Goal: Information Seeking & Learning: Learn about a topic

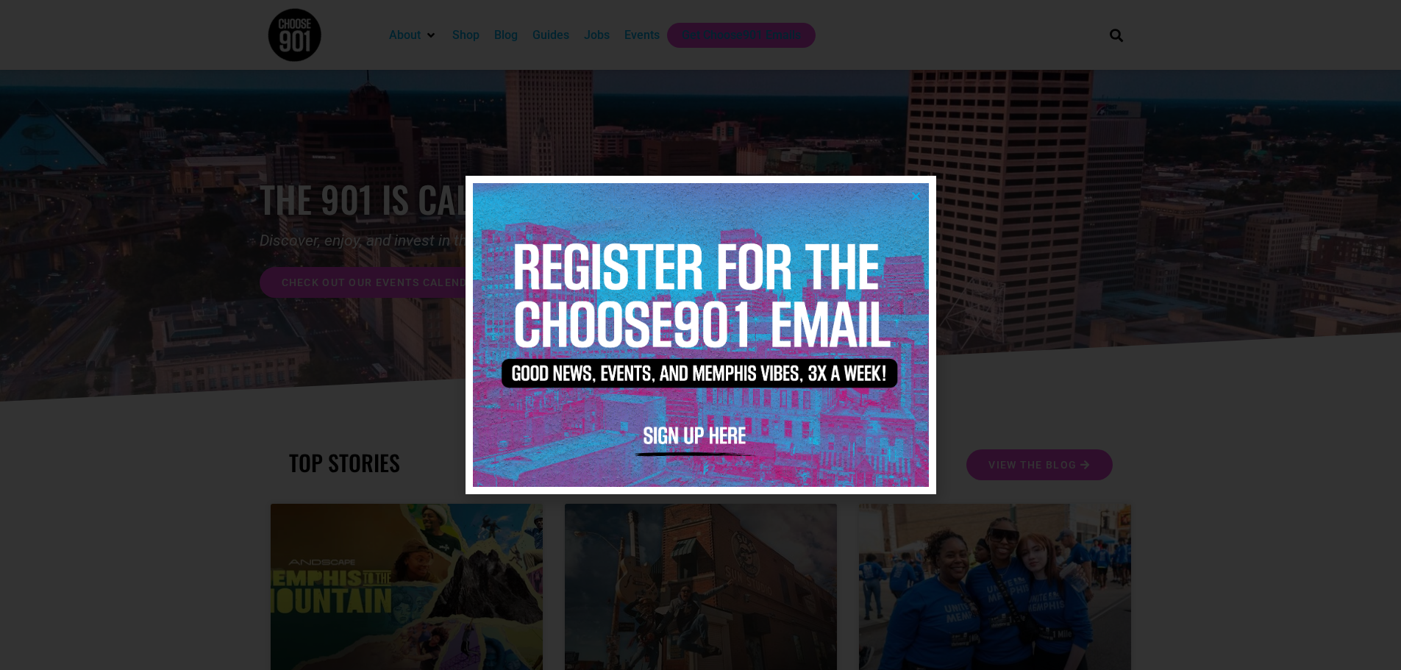
drag, startPoint x: 914, startPoint y: 194, endPoint x: 930, endPoint y: 207, distance: 20.4
click at [914, 194] on icon "Close" at bounding box center [915, 195] width 11 height 11
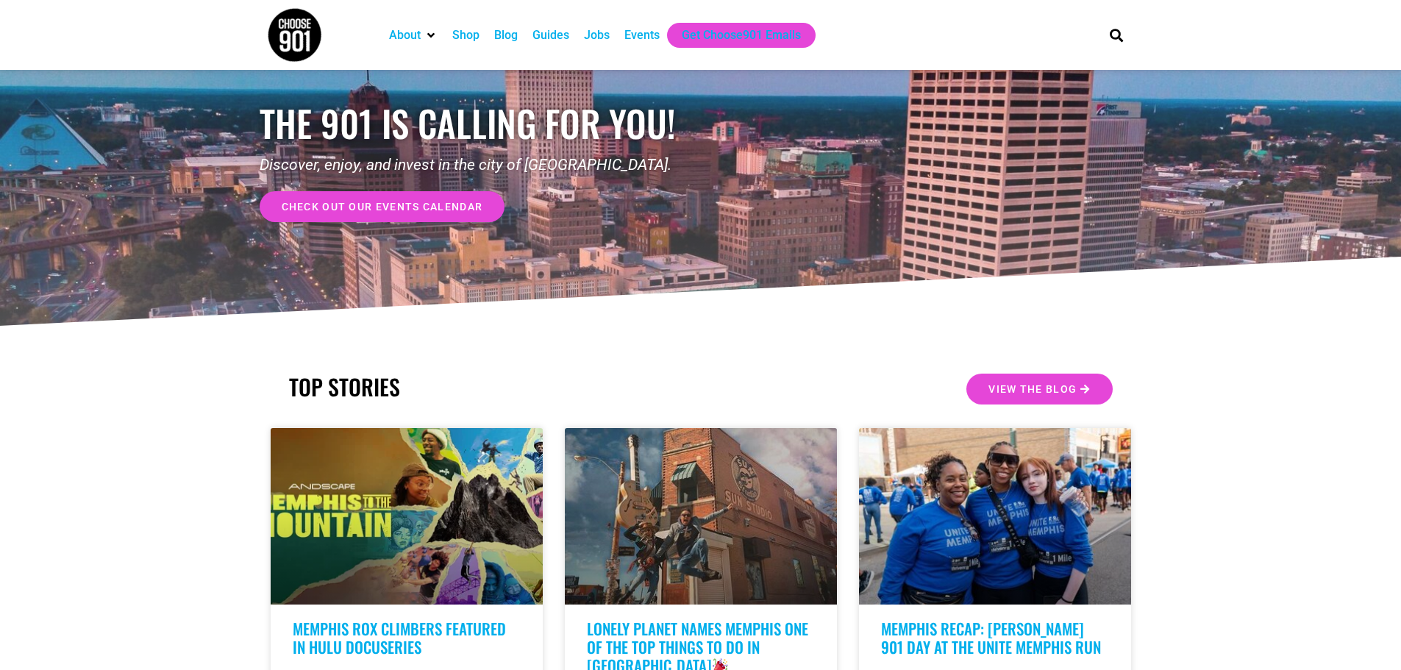
scroll to position [74, 0]
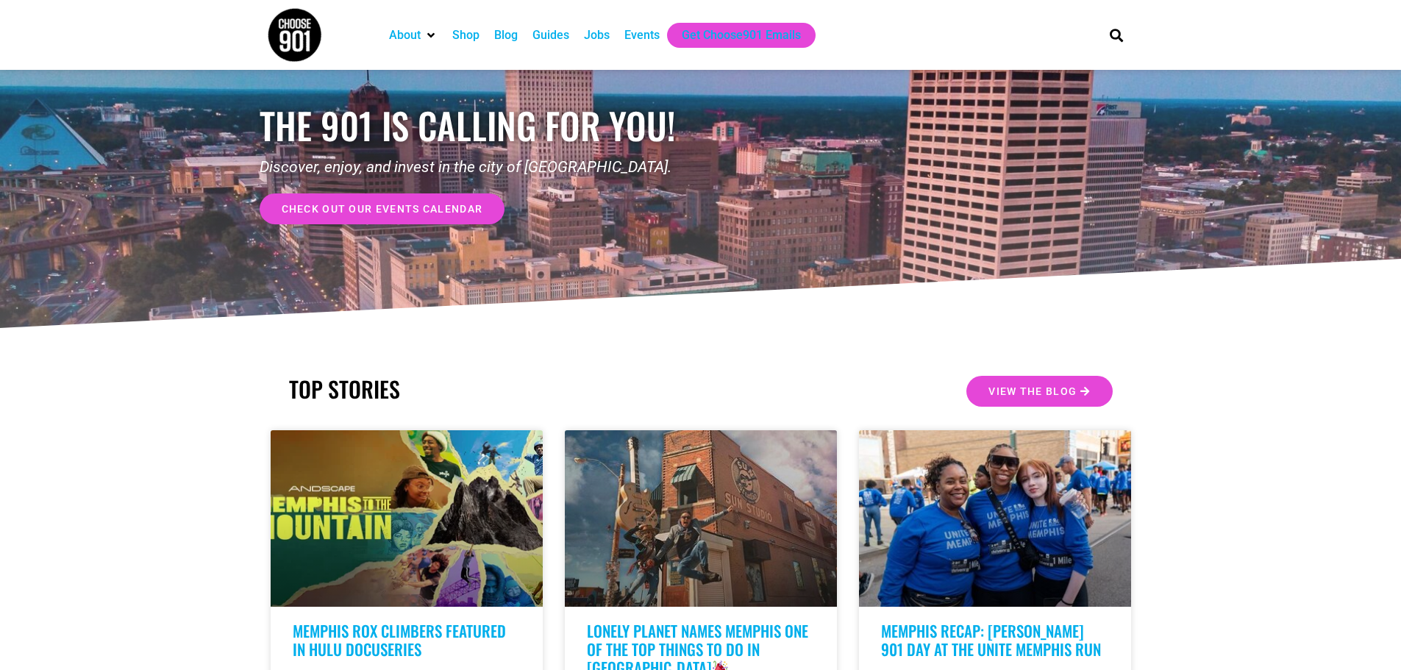
click at [404, 210] on span "check out our events calendar" at bounding box center [382, 209] width 201 height 10
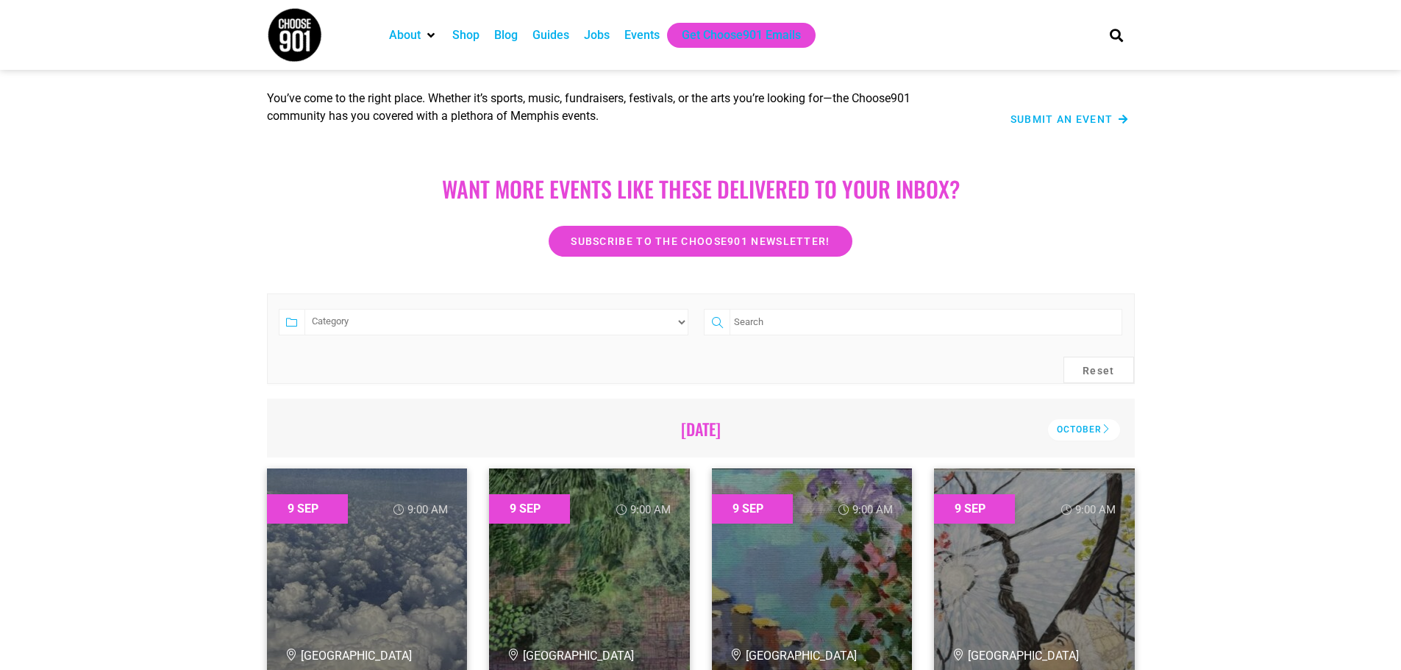
scroll to position [147, 0]
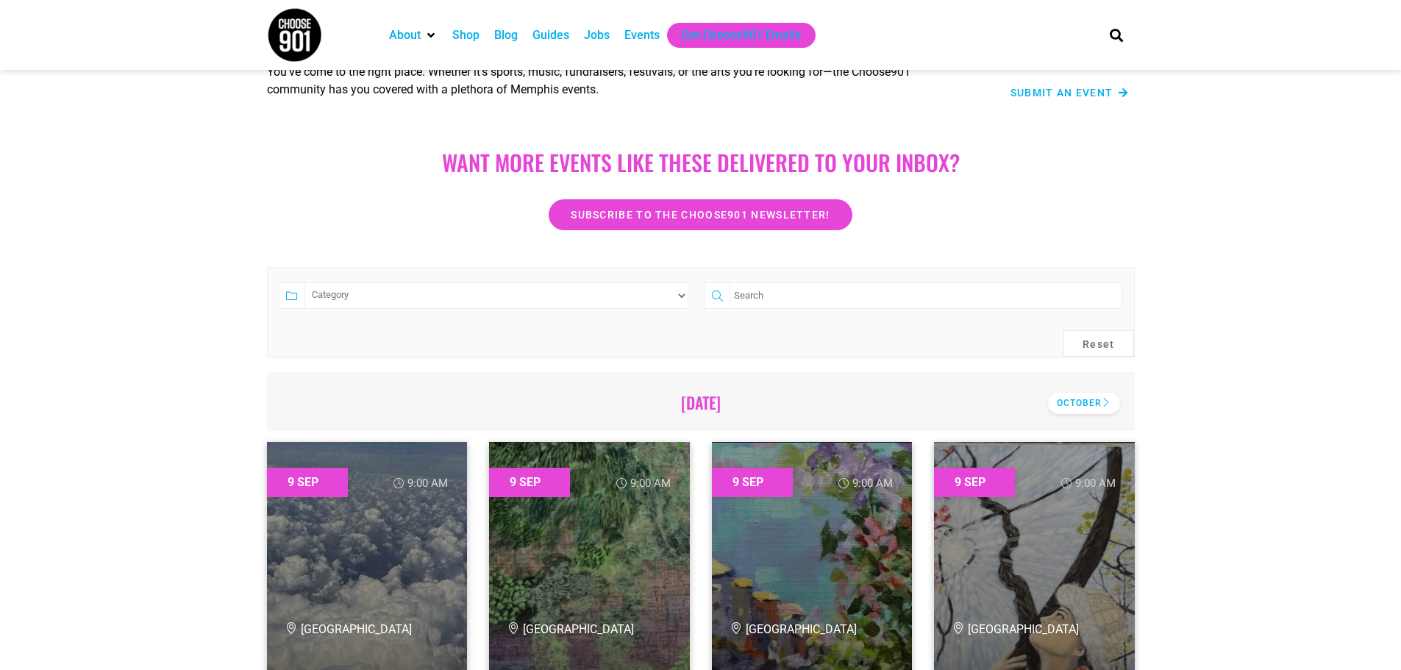
click at [1089, 404] on div "October" at bounding box center [1084, 403] width 72 height 21
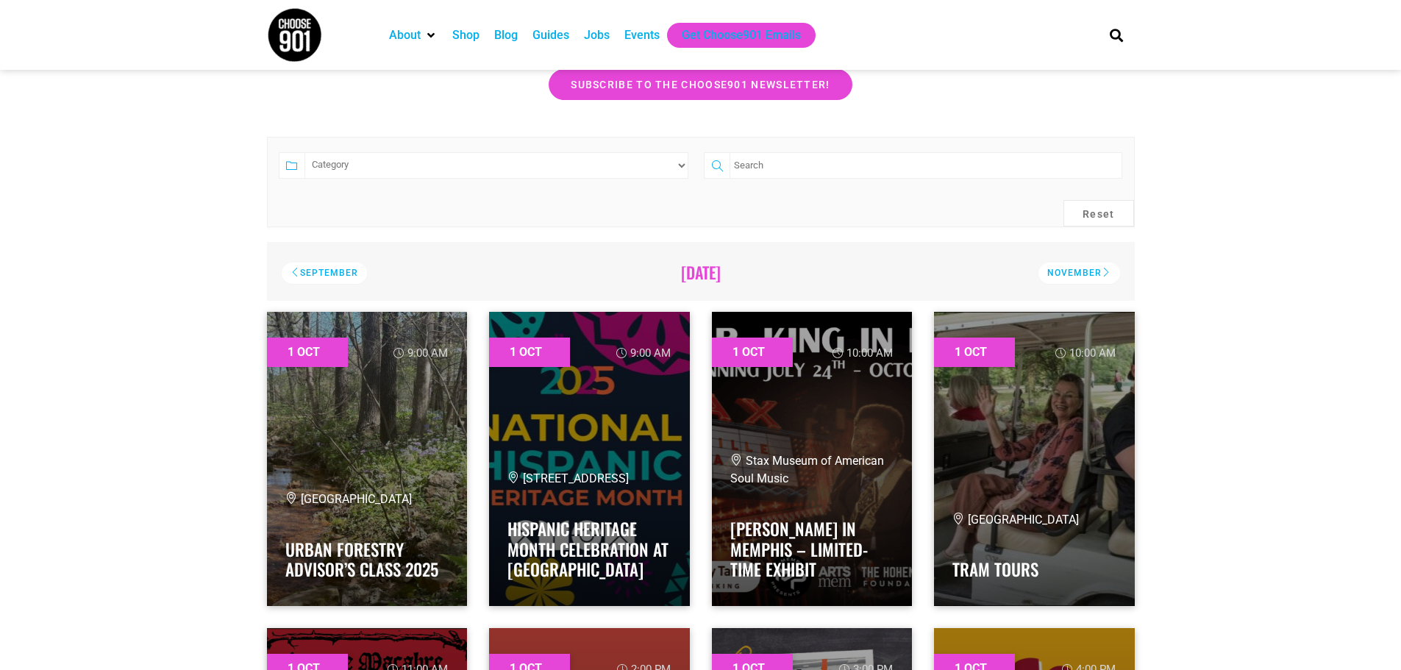
scroll to position [221, 0]
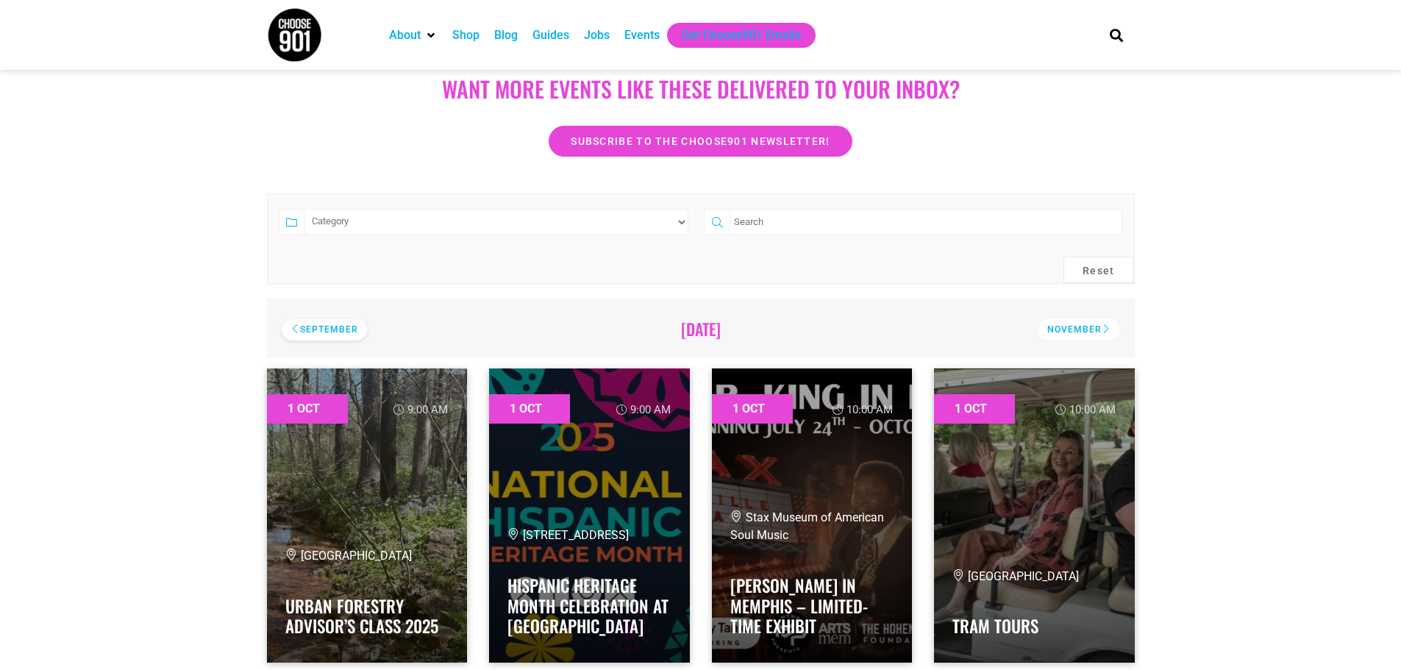
click at [322, 323] on div "September" at bounding box center [324, 329] width 85 height 21
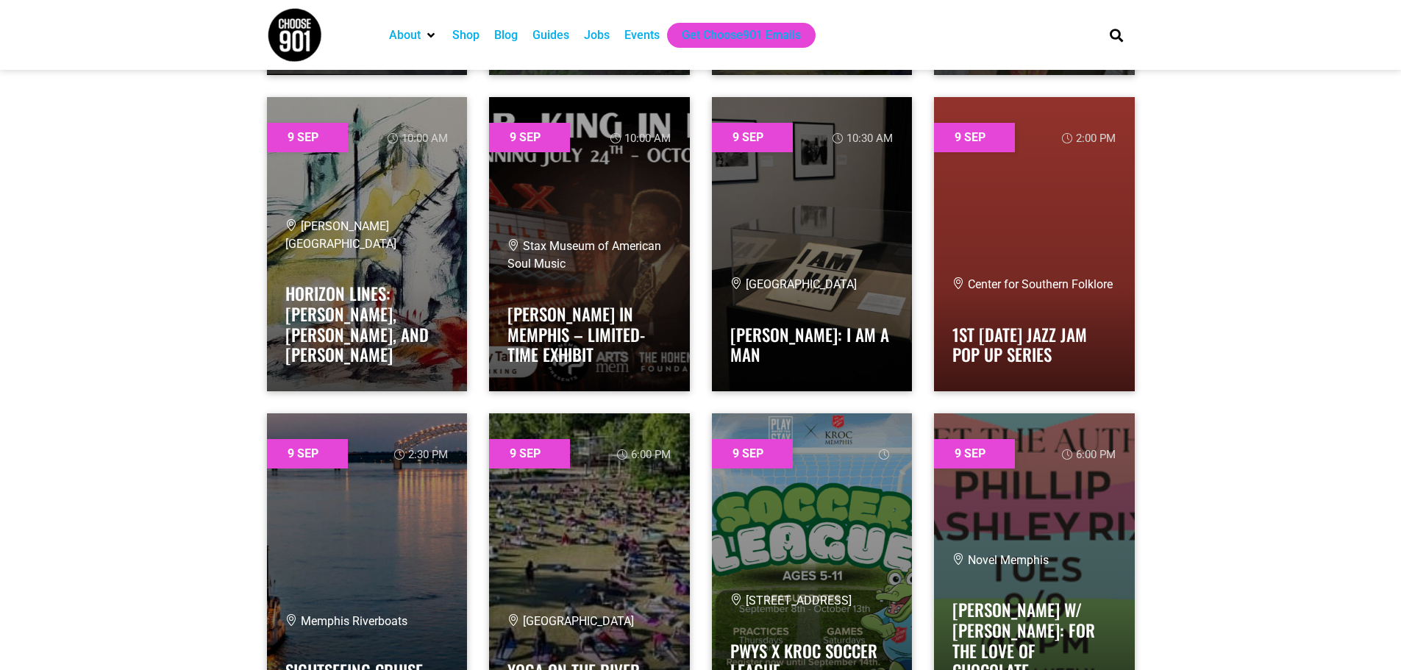
scroll to position [809, 0]
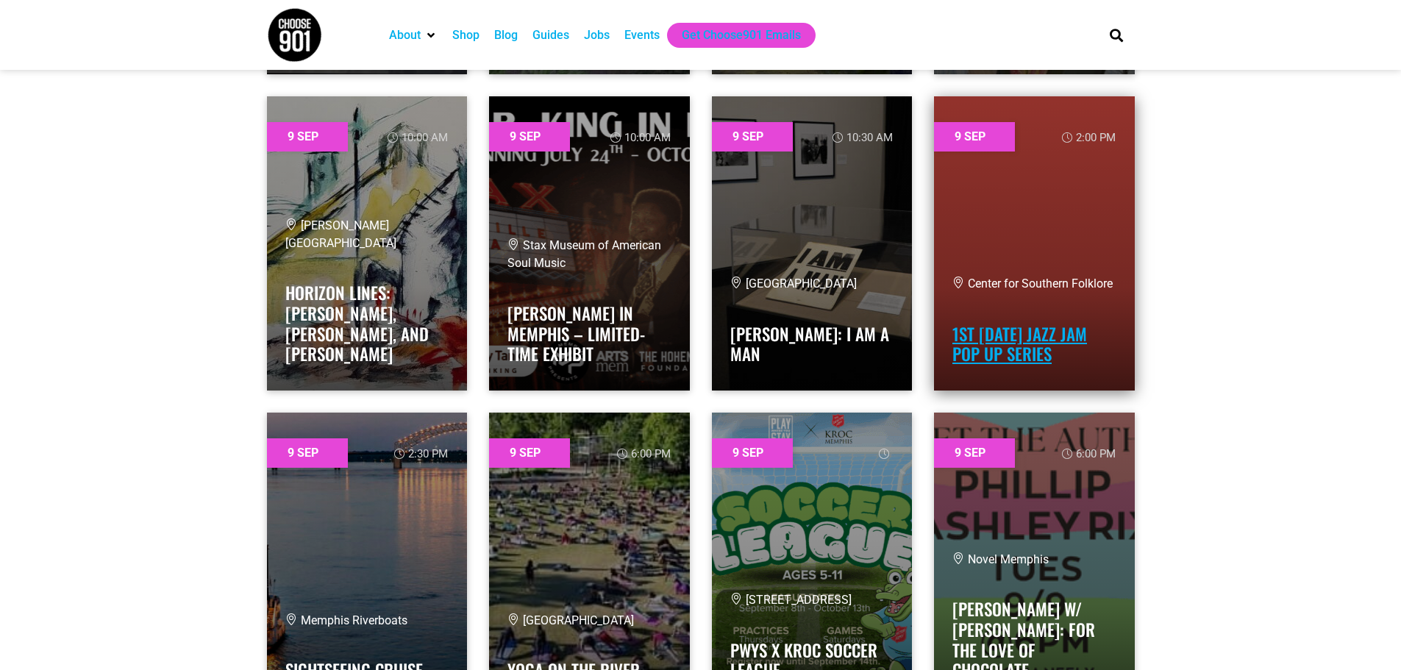
drag, startPoint x: 1004, startPoint y: 334, endPoint x: 1013, endPoint y: 334, distance: 8.1
click at [1004, 334] on link "1st [DATE] Jazz Jam Pop Up Series" at bounding box center [1019, 344] width 135 height 46
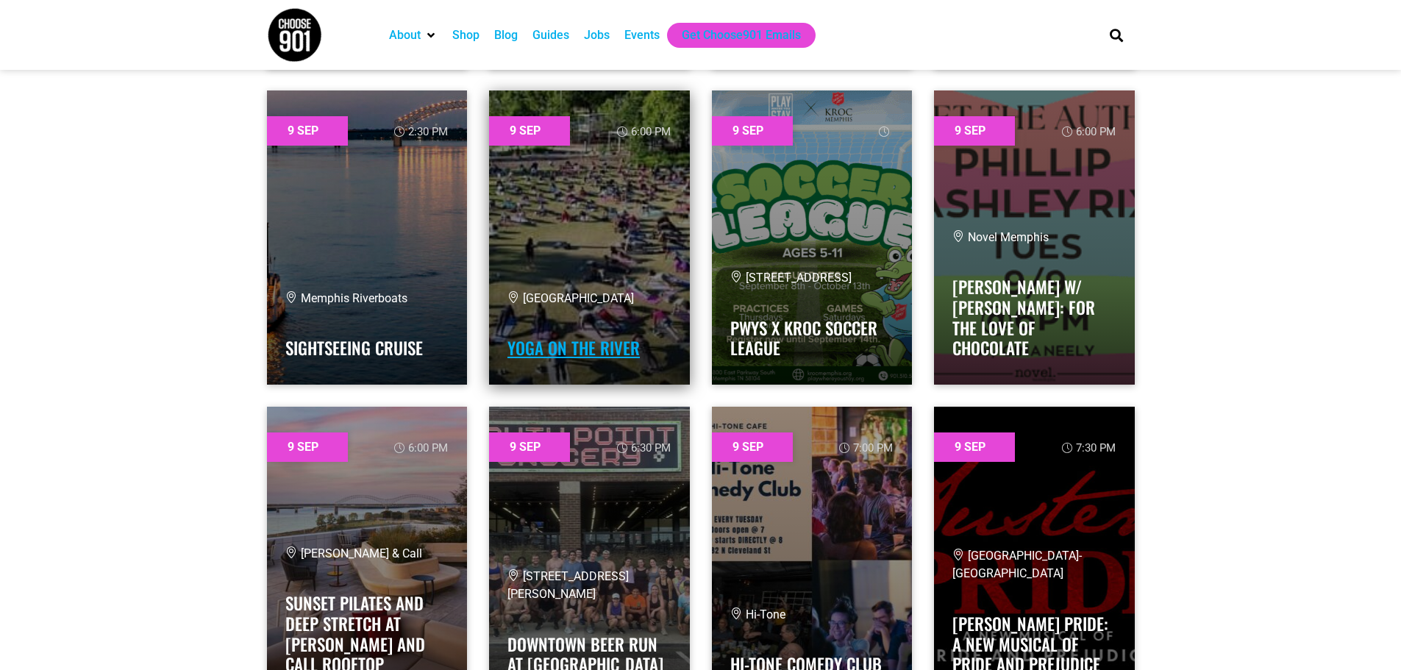
scroll to position [1176, 0]
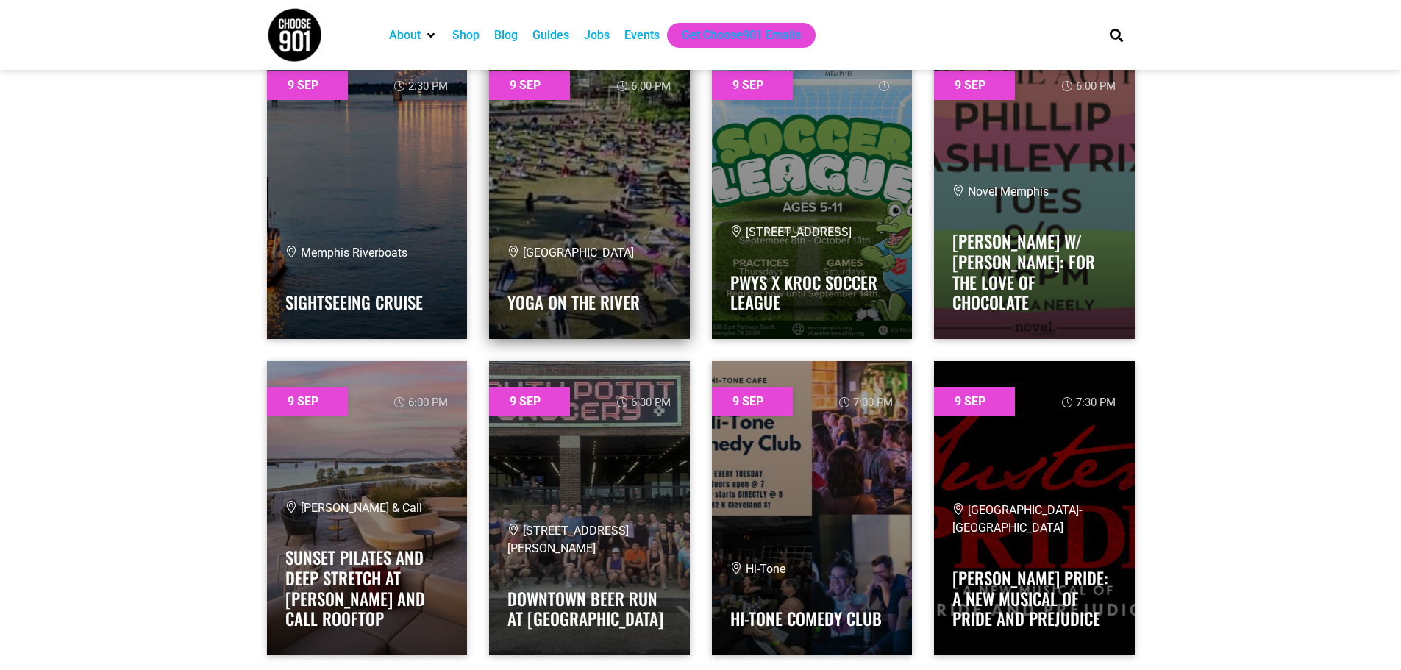
click at [606, 220] on link at bounding box center [589, 192] width 201 height 294
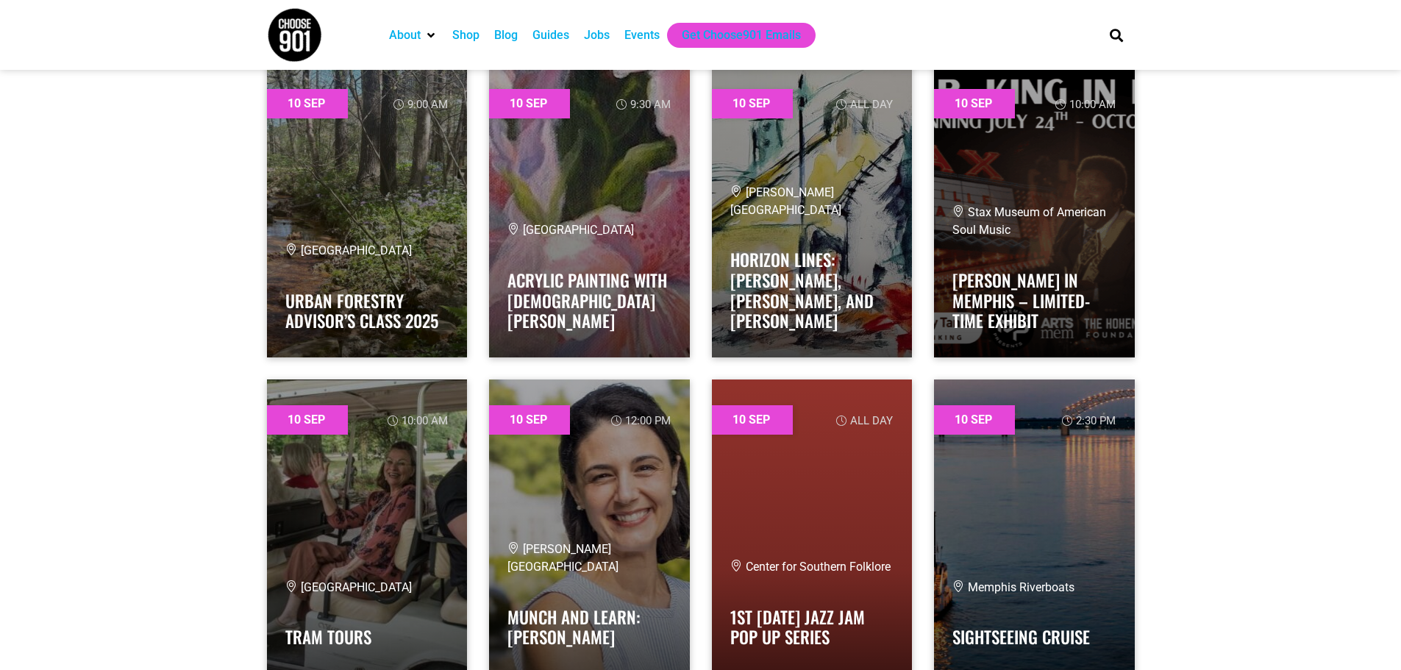
scroll to position [2132, 0]
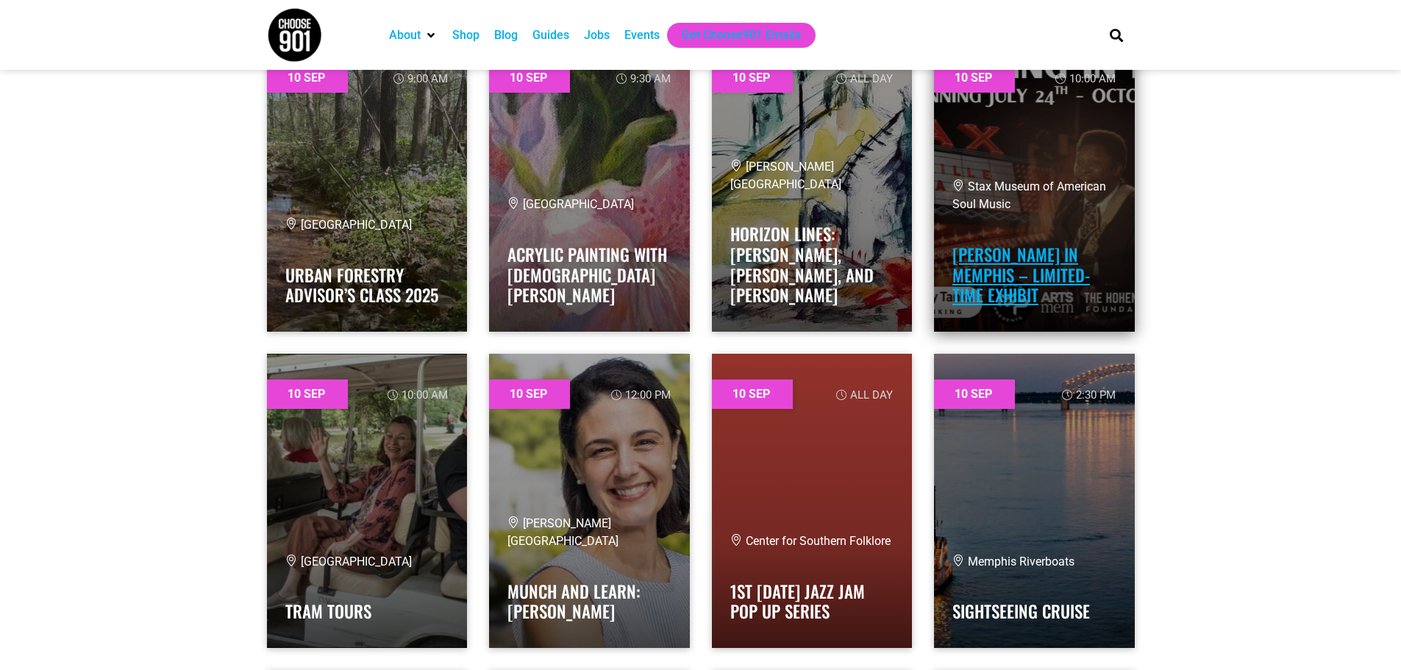
click at [1043, 280] on link "[PERSON_NAME] in Memphis – Limited-Time Exhibit" at bounding box center [1021, 274] width 138 height 65
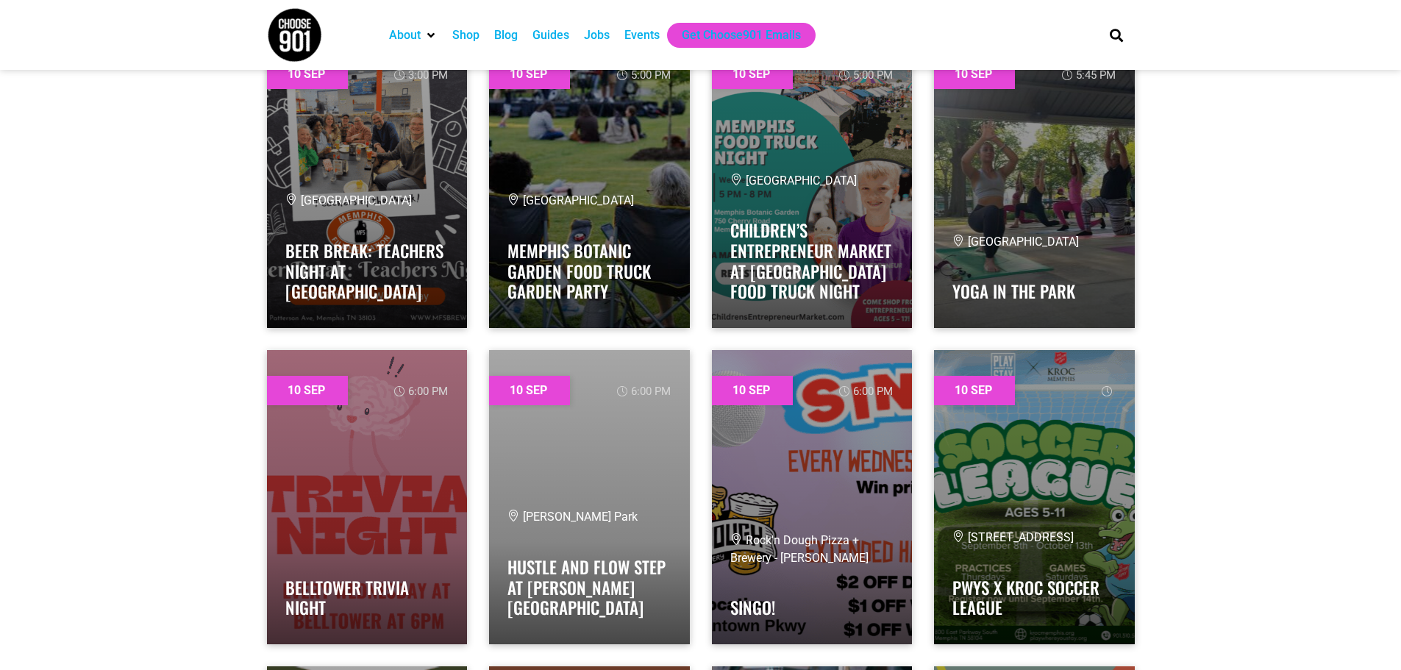
scroll to position [2794, 0]
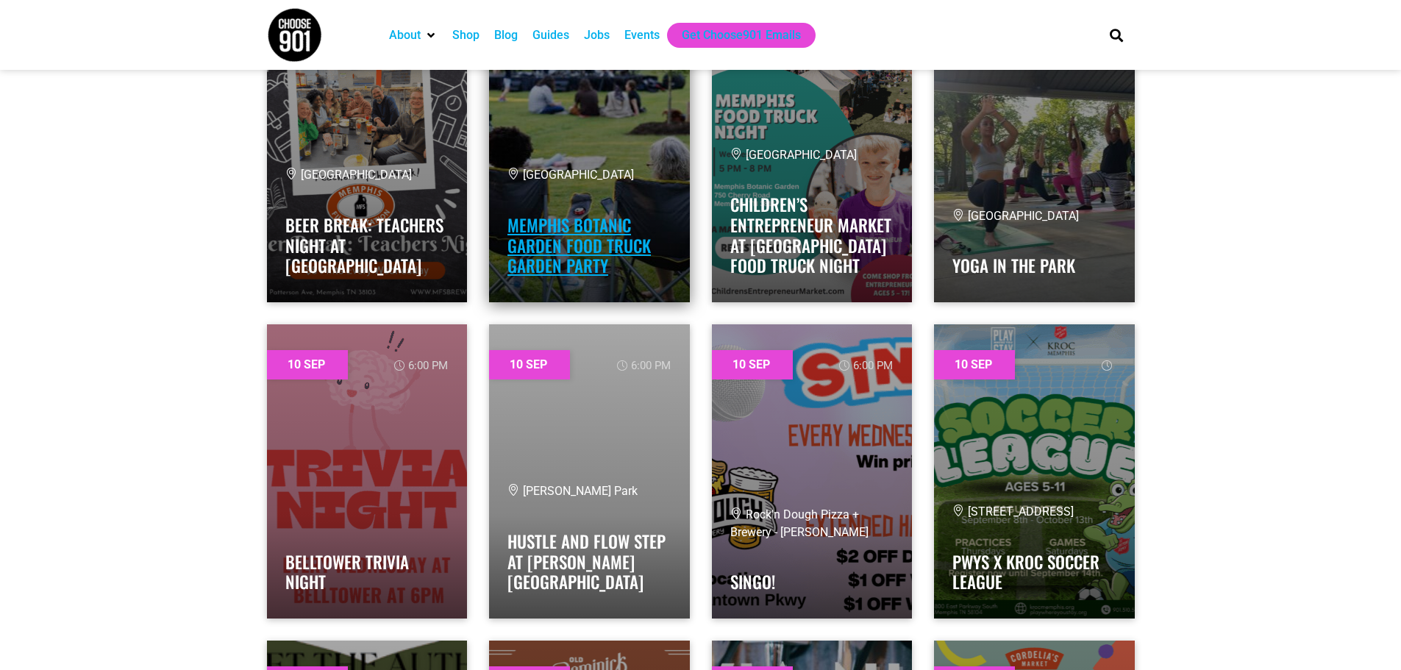
click at [546, 223] on link "Memphis Botanic Garden Food Truck Garden Party" at bounding box center [578, 245] width 143 height 65
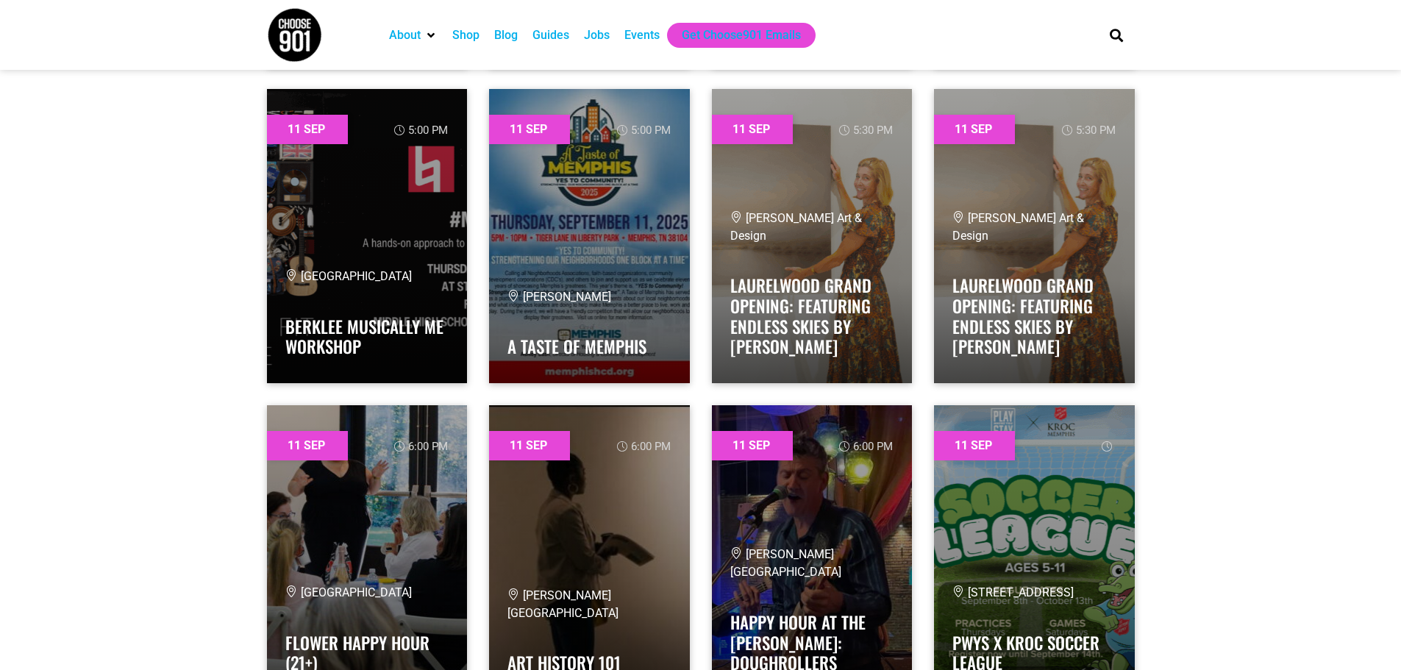
scroll to position [5000, 0]
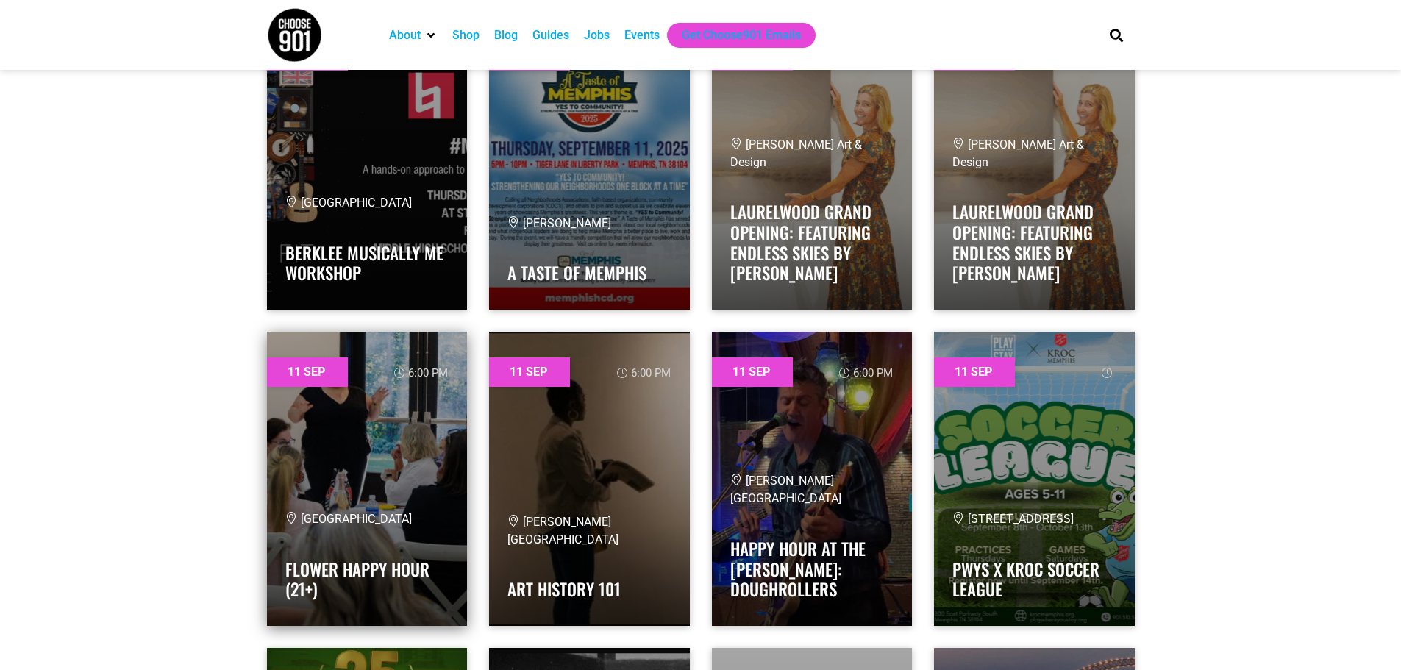
drag, startPoint x: 355, startPoint y: 537, endPoint x: 370, endPoint y: 539, distance: 14.9
click at [355, 537] on div "Memphis Botanic Garden Flower Happy Hour (21+)" at bounding box center [367, 558] width 164 height 97
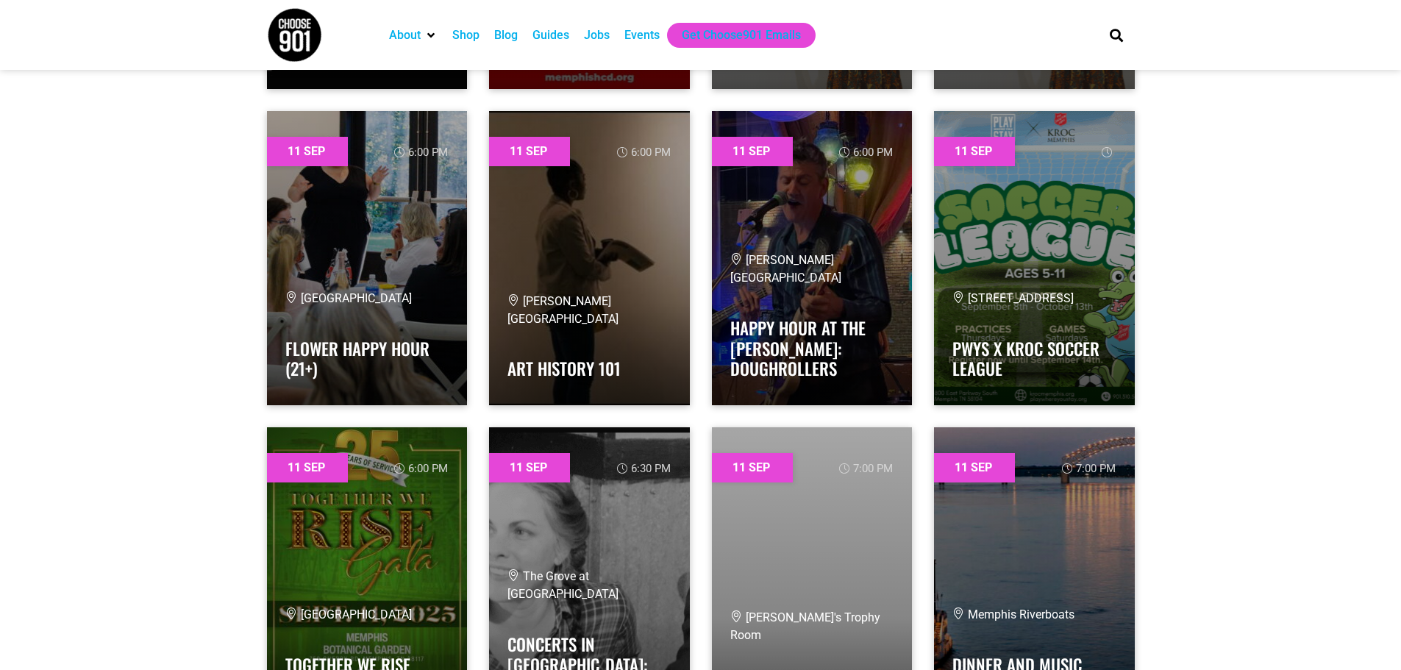
scroll to position [5294, 0]
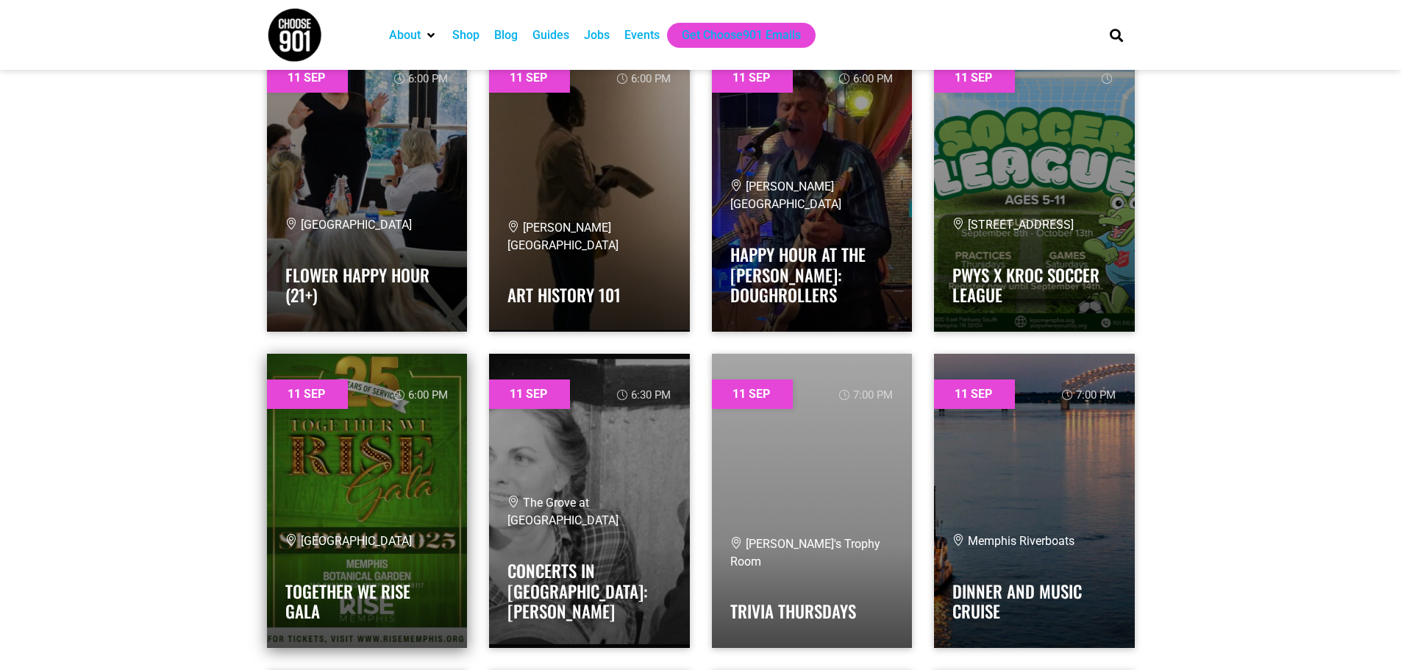
click at [362, 548] on span "[GEOGRAPHIC_DATA]" at bounding box center [348, 541] width 126 height 14
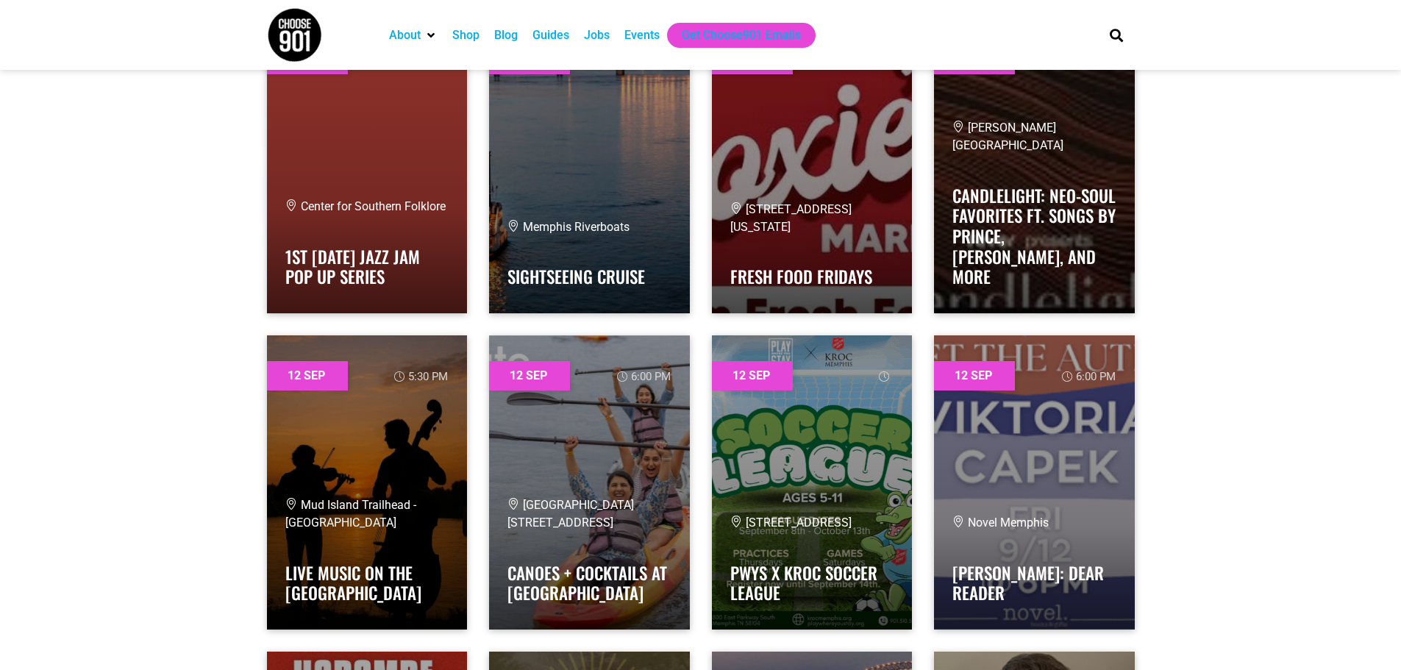
scroll to position [7500, 0]
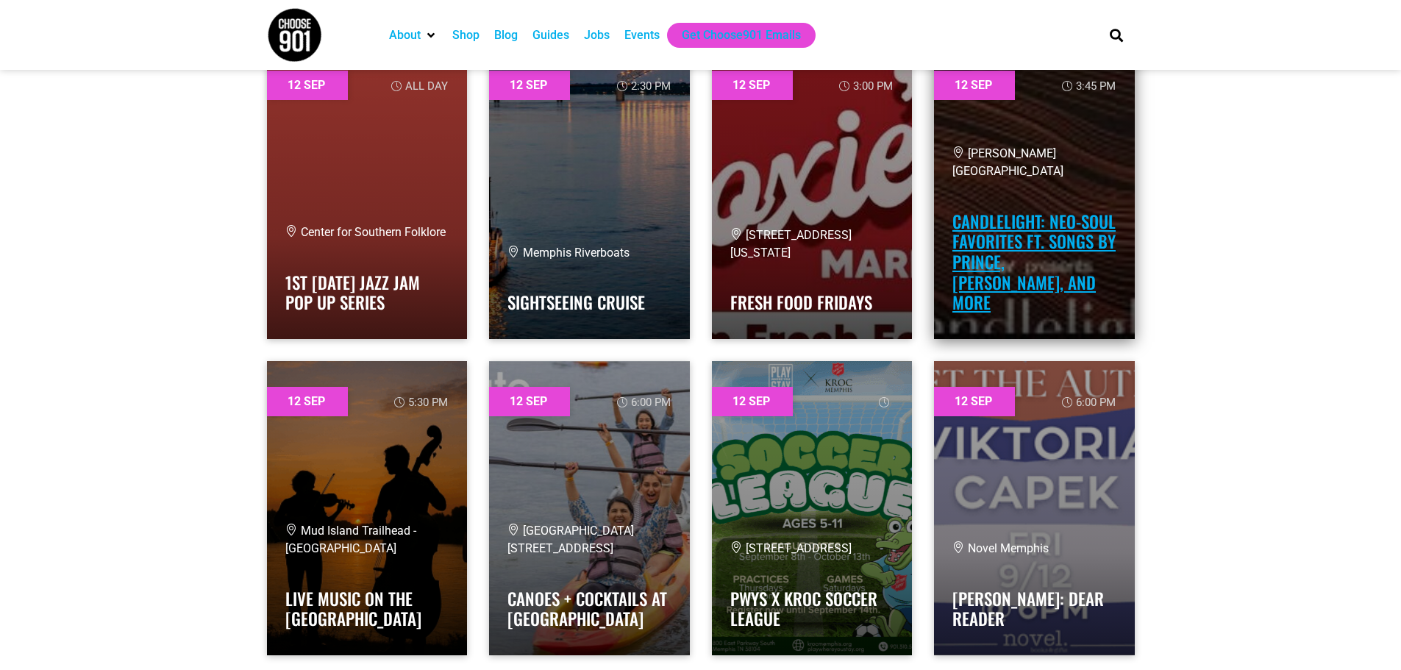
click at [1068, 247] on link "Candlelight: Neo-Soul Favorites ft. Songs by Prince, [PERSON_NAME], and More" at bounding box center [1033, 262] width 163 height 106
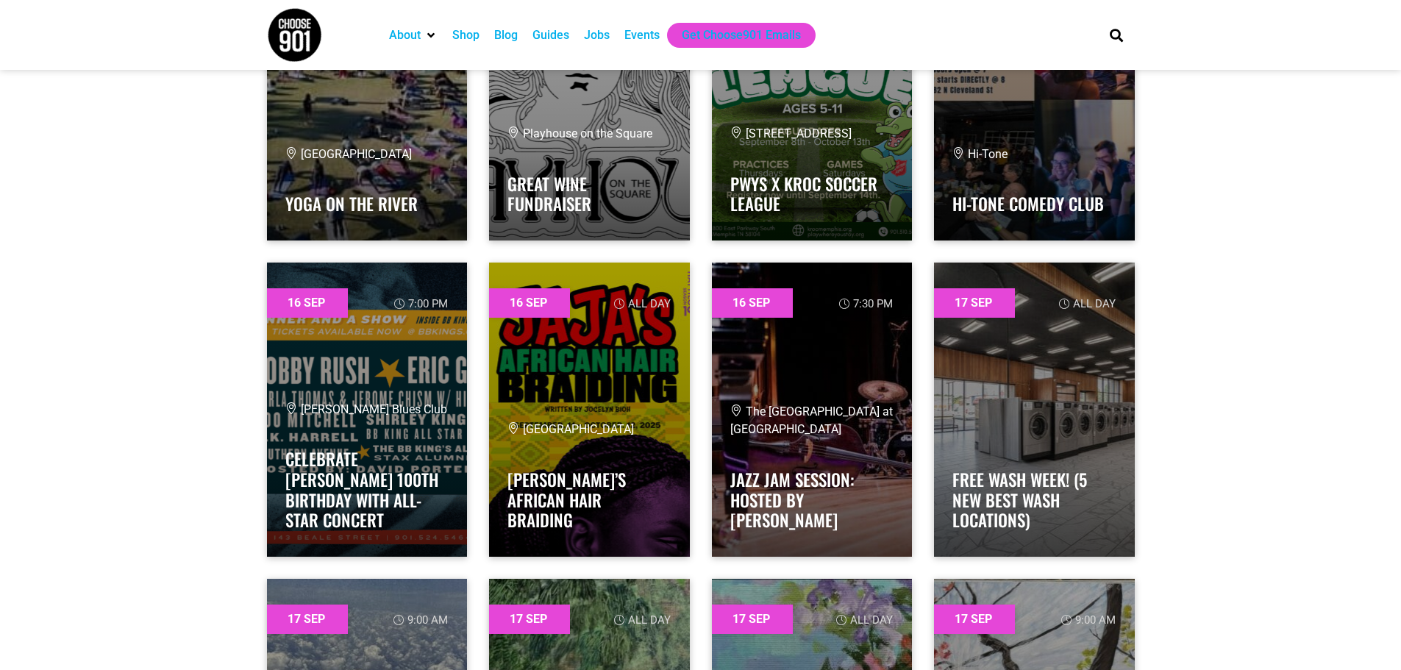
scroll to position [17427, 0]
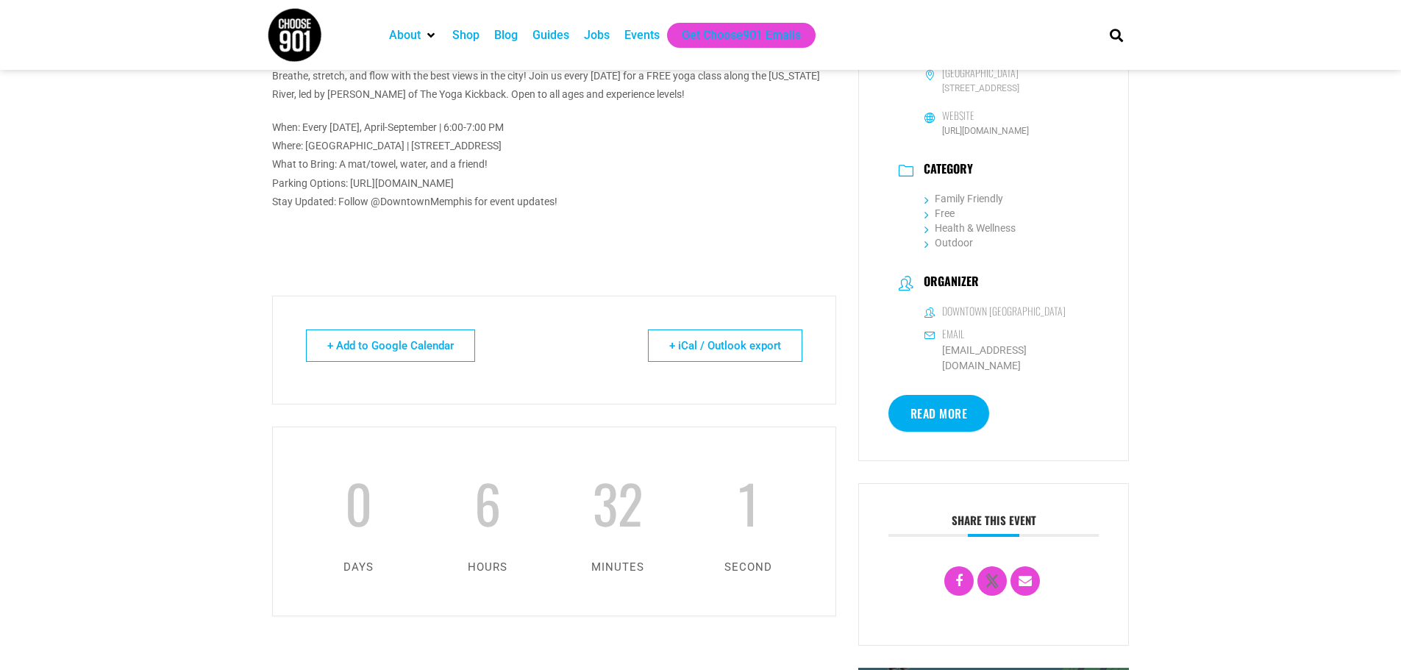
scroll to position [368, 0]
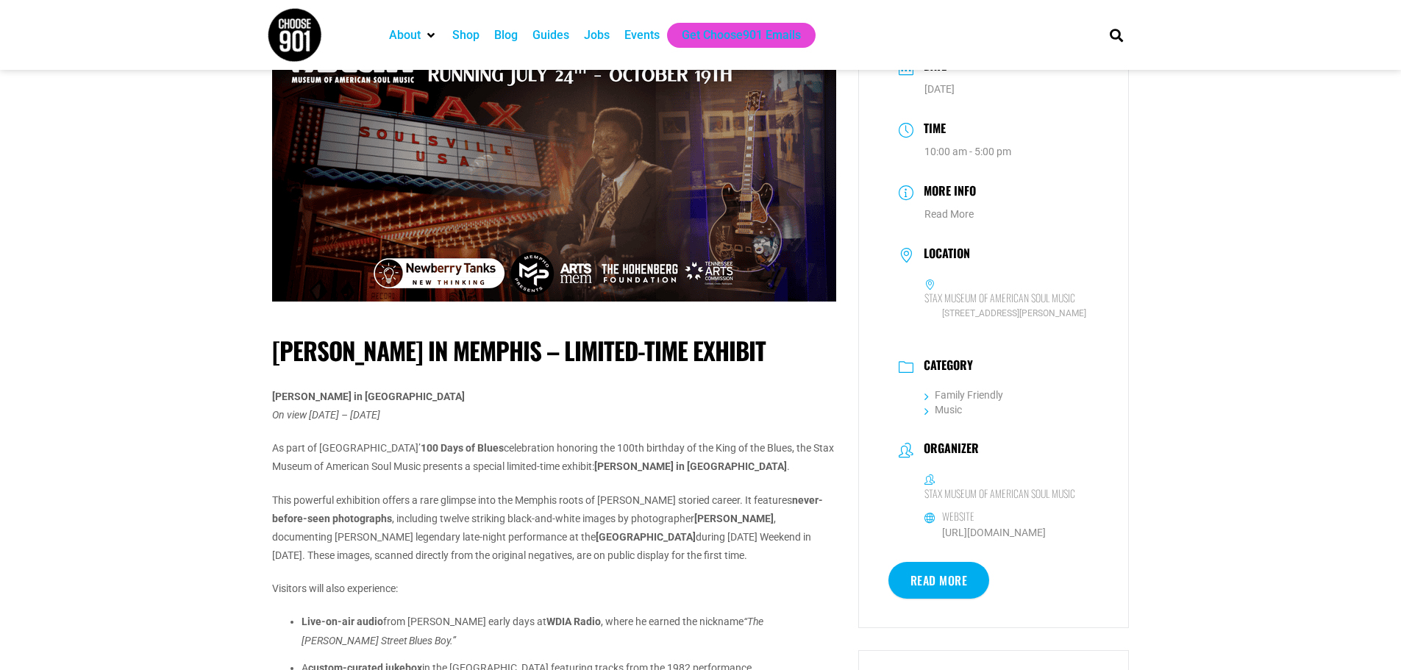
scroll to position [74, 0]
